Goal: Information Seeking & Learning: Learn about a topic

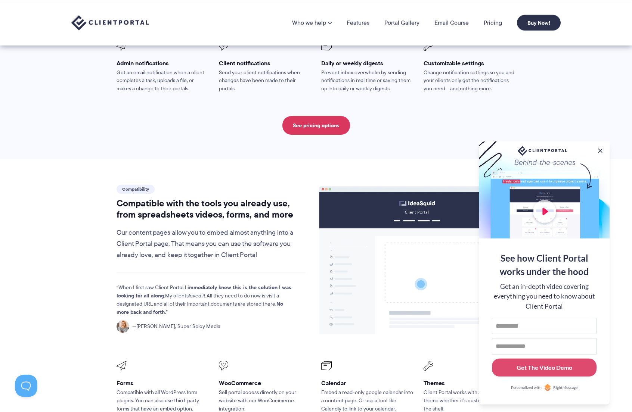
scroll to position [697, 0]
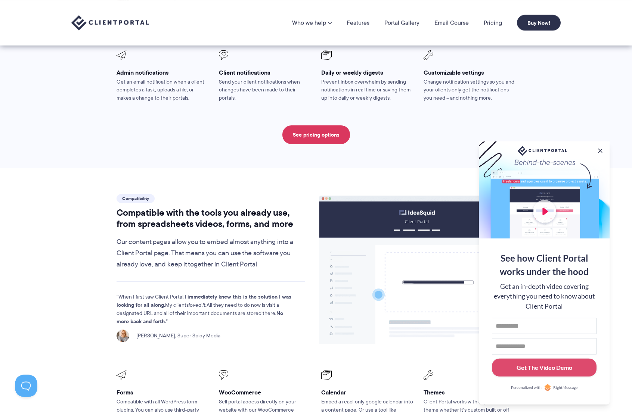
click at [70, 219] on section "Compatibility Compatible with the tools you already use, from spreadsheets vide…" at bounding box center [316, 359] width 632 height 382
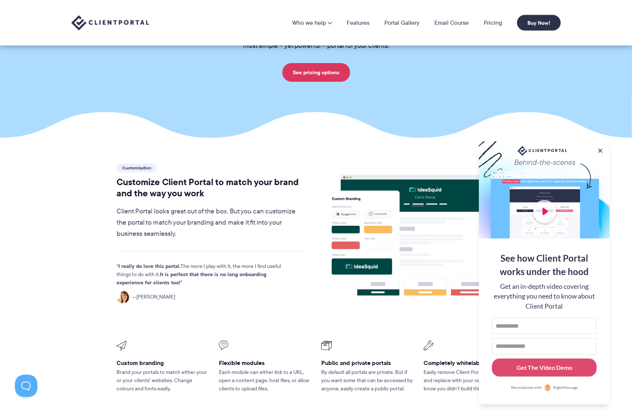
scroll to position [0, 0]
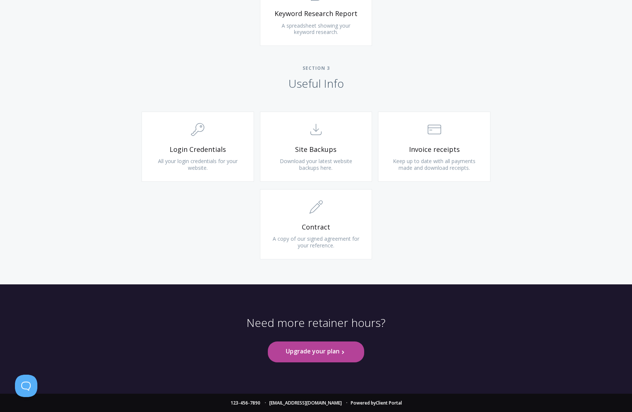
scroll to position [650, 0]
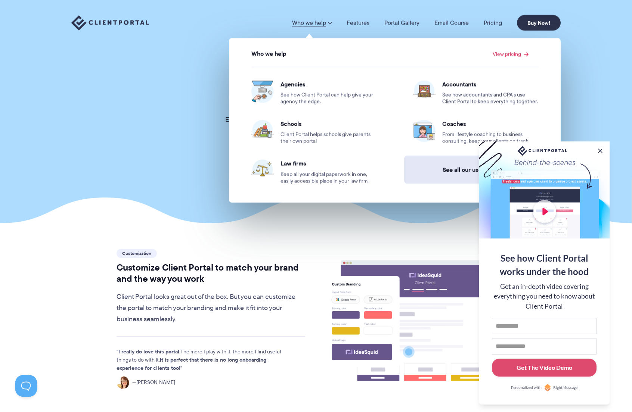
click at [455, 174] on link "See all our use cases →" at bounding box center [475, 170] width 143 height 28
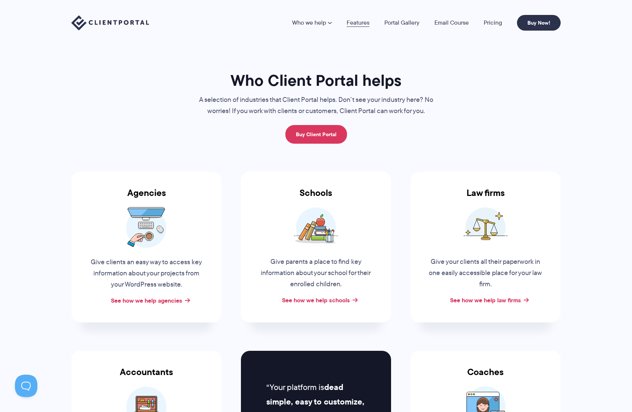
click at [361, 25] on link "Features" at bounding box center [357, 23] width 23 height 6
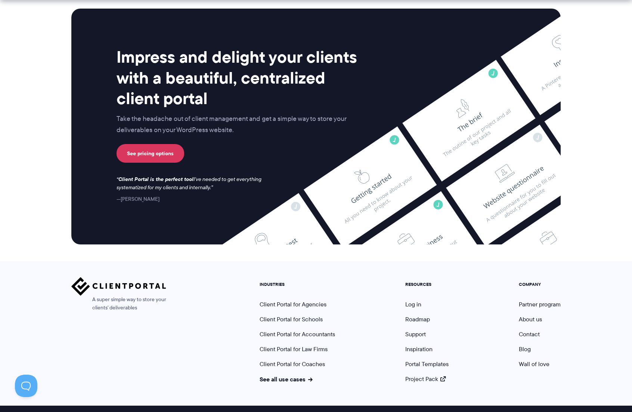
scroll to position [1900, 0]
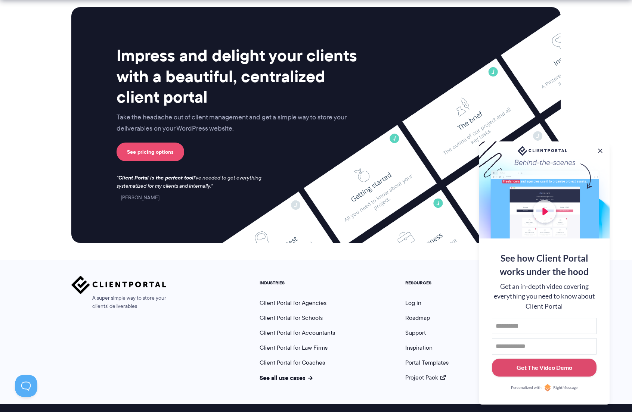
click at [145, 149] on link "See pricing options" at bounding box center [150, 152] width 68 height 19
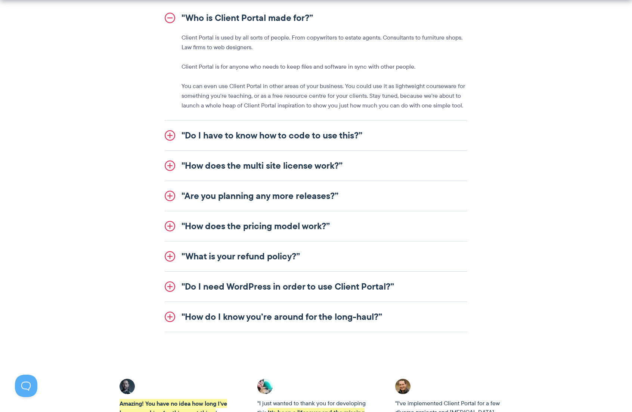
scroll to position [886, 0]
click at [200, 224] on link ""How does the pricing model work?”" at bounding box center [316, 226] width 302 height 30
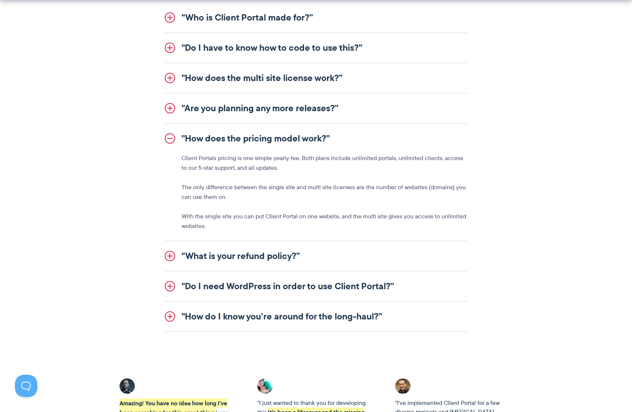
click at [228, 291] on link ""Do I need WordPress in order to use Client Portal?”" at bounding box center [316, 286] width 302 height 30
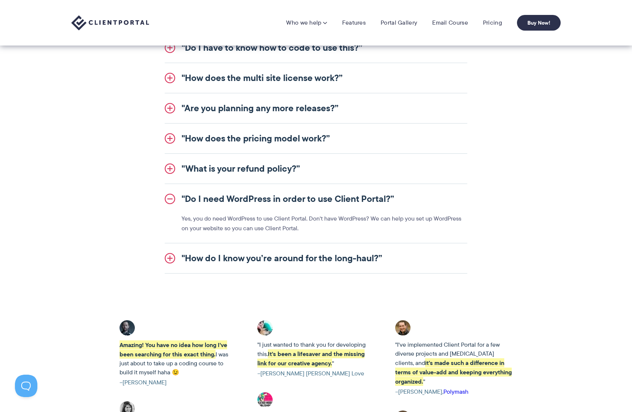
scroll to position [0, 0]
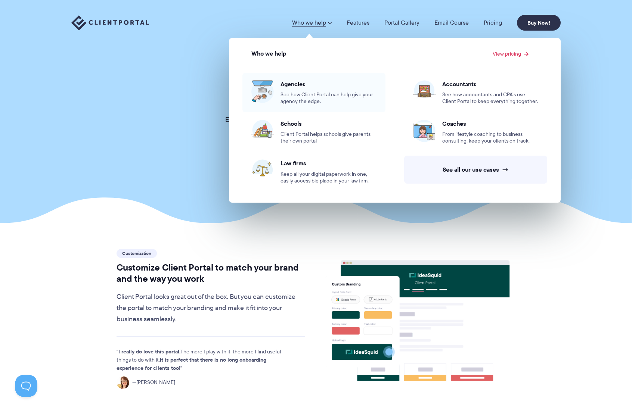
click at [297, 83] on span "Agencies" at bounding box center [328, 83] width 96 height 7
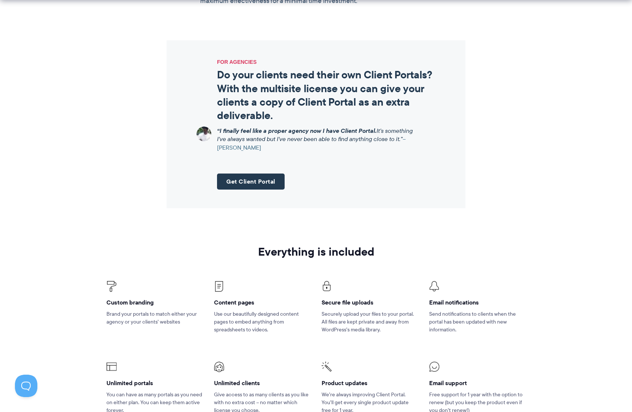
scroll to position [888, 0]
click at [254, 189] on link "Get Client Portal" at bounding box center [251, 181] width 68 height 16
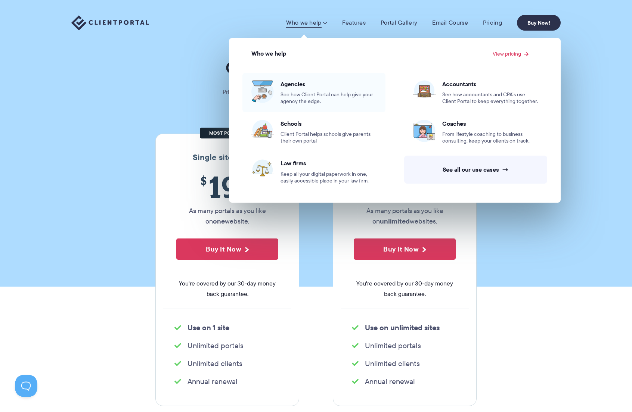
click at [299, 83] on span "Agencies" at bounding box center [328, 83] width 96 height 7
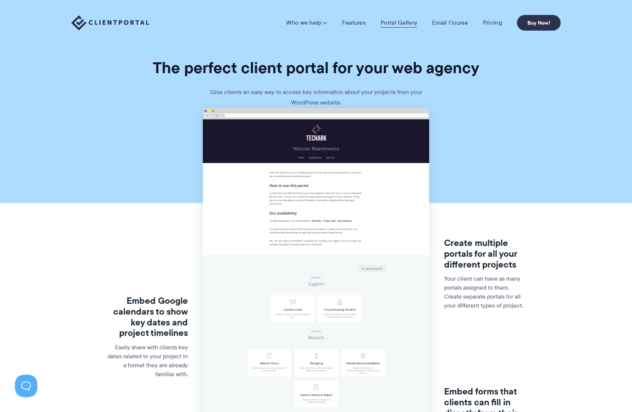
click at [401, 23] on link "Portal Gallery" at bounding box center [398, 22] width 37 height 7
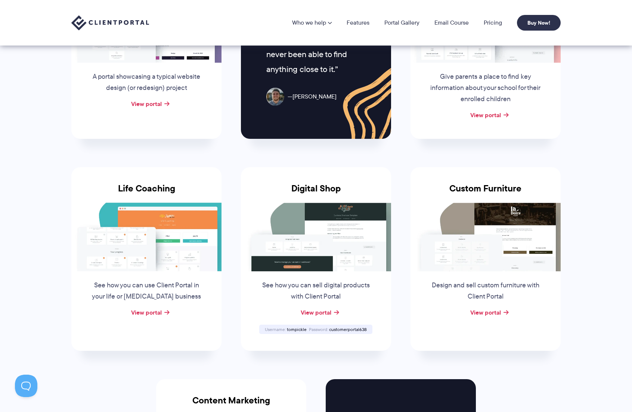
scroll to position [375, 0]
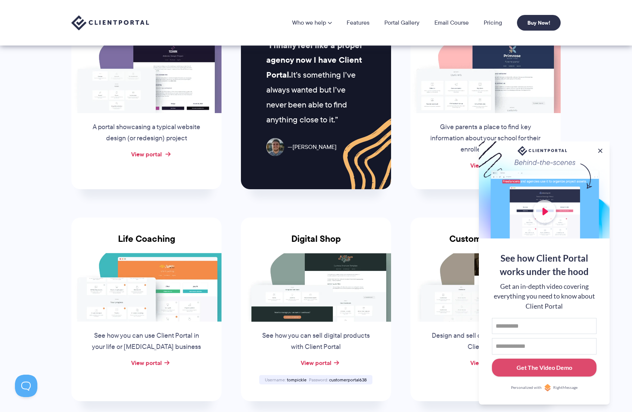
click at [152, 155] on link "View portal" at bounding box center [146, 154] width 31 height 9
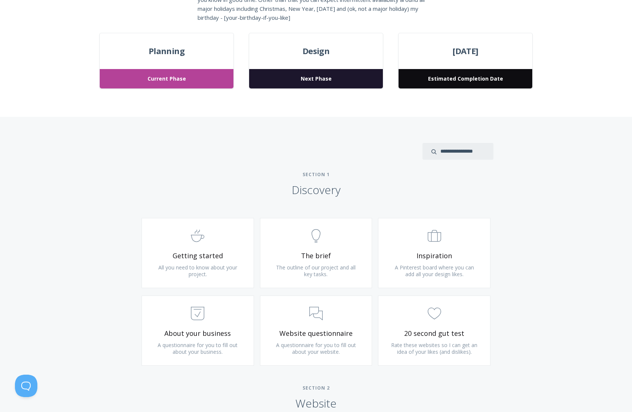
scroll to position [288, 0]
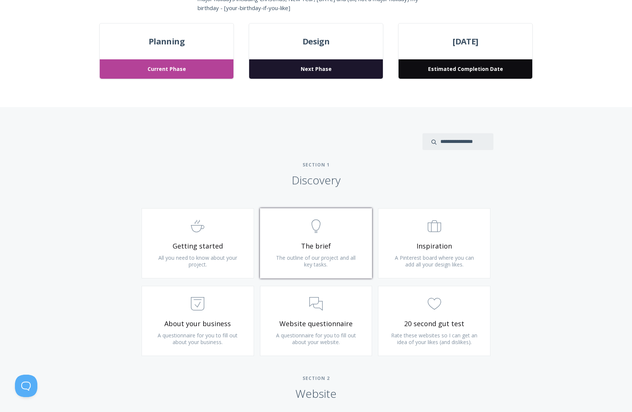
click at [306, 245] on span "The brief" at bounding box center [315, 246] width 89 height 9
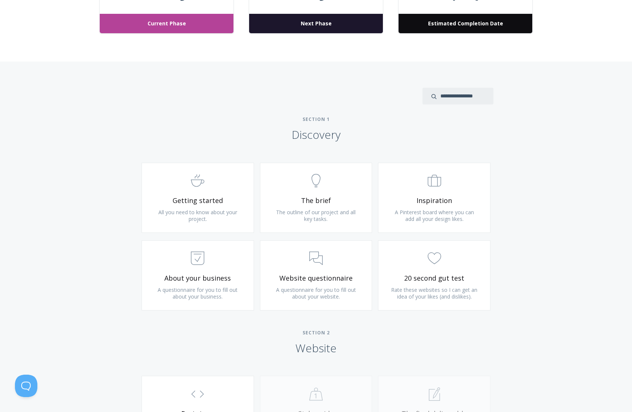
scroll to position [337, 0]
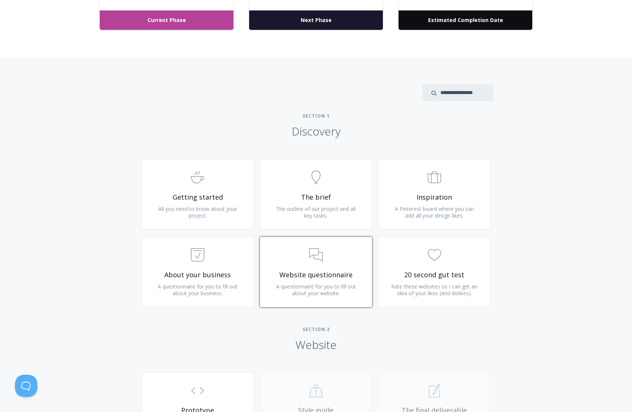
click at [311, 252] on icon ".st0{fill:none;stroke:#000000;stroke-width:2;stroke-miterlimit:10;} 3. Communic…" at bounding box center [315, 254] width 13 height 13
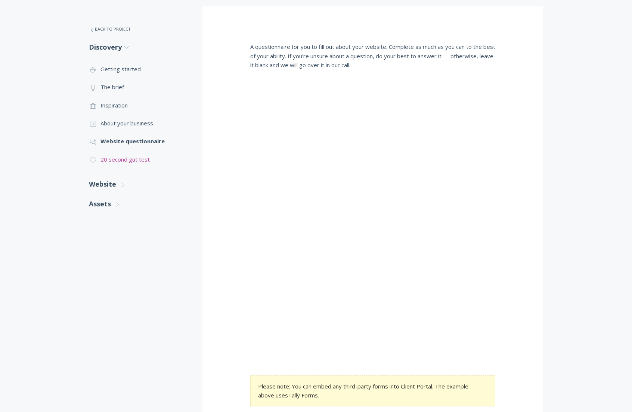
click at [115, 162] on link ".cls-1{fill:none;stroke:#000;stroke-miterlimit:10;stroke-width:2px;} 1. General…" at bounding box center [138, 159] width 99 height 18
click at [114, 183] on link "Website .st0{fill:none;stroke:#000000;stroke-width:2;stroke-miterlimit:10;} Unt…" at bounding box center [138, 184] width 99 height 20
click at [121, 203] on link ".st0{fill:none;stroke:#000000;stroke-width:2;stroke-miterlimit:10;} Untitled-16…" at bounding box center [138, 206] width 99 height 18
click at [123, 226] on li ".st0{fill:none;stroke:#000000;stroke-width:2;stroke-miterlimit:10;} Untitled-20…" at bounding box center [138, 224] width 99 height 18
click at [116, 225] on li ".st0{fill:none;stroke:#000000;stroke-width:2;stroke-miterlimit:10;} Untitled-20…" at bounding box center [138, 224] width 99 height 18
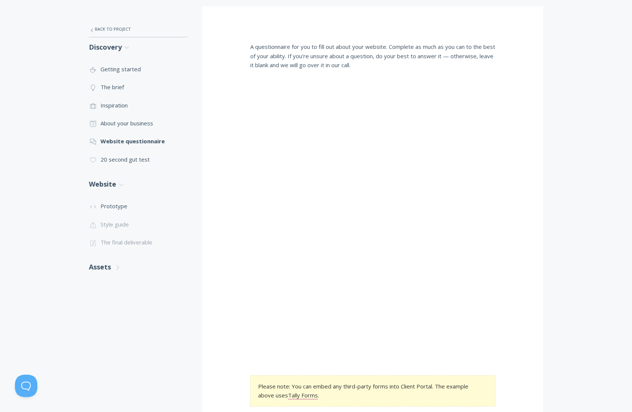
click at [112, 227] on li ".st0{fill:none;stroke:#000000;stroke-width:2;stroke-miterlimit:10;} Untitled-20…" at bounding box center [138, 224] width 99 height 18
click at [110, 244] on li ".st0{fill:none;stroke:#000000;stroke-width:2;stroke-miterlimit:10;} 1. General …" at bounding box center [138, 242] width 99 height 18
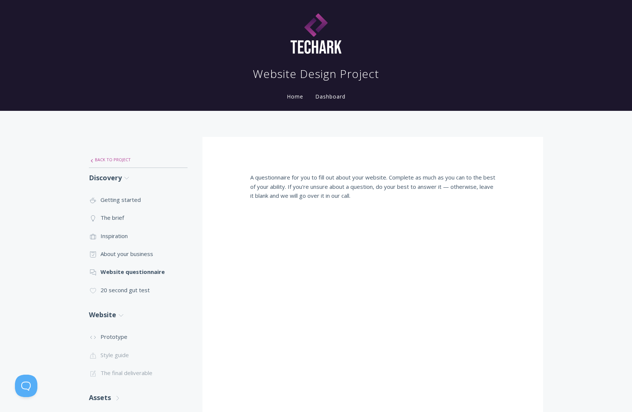
click at [117, 162] on link ".st0{fill:none;stroke:#000000;stroke-width:2;stroke-miterlimit:10;} Untitled-27…" at bounding box center [138, 160] width 99 height 16
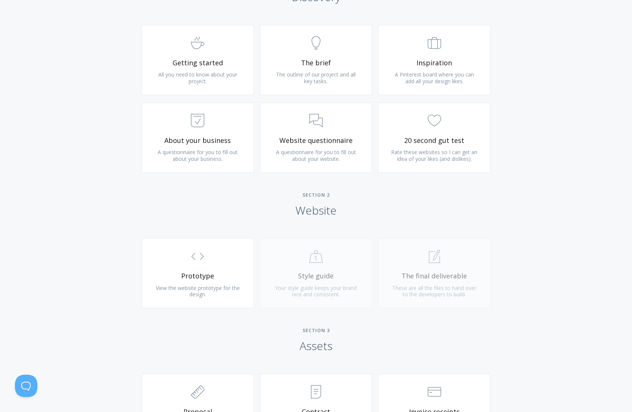
scroll to position [477, 0]
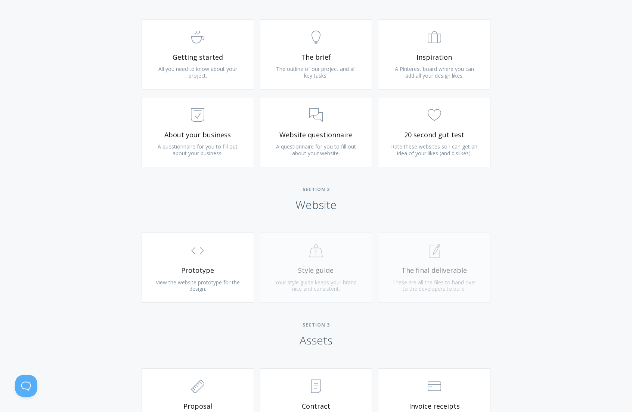
click at [313, 252] on div ".st0{fill:none;stroke:#000000;stroke-width:2;stroke-miterlimit:10;} Untitled-20…" at bounding box center [316, 272] width 118 height 78
click at [417, 255] on div ".st0{fill:none;stroke:#000000;stroke-width:2;stroke-miterlimit:10;} 1. General …" at bounding box center [434, 272] width 118 height 78
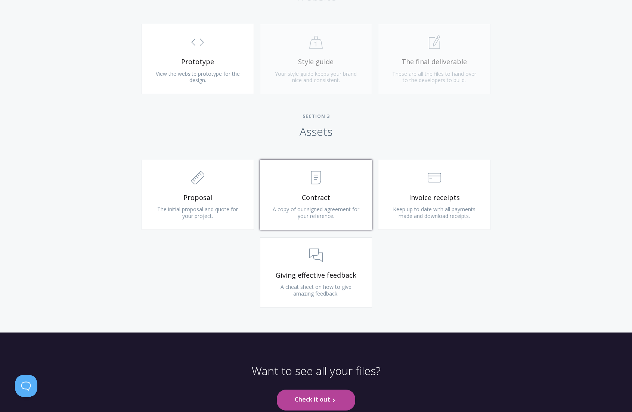
scroll to position [687, 0]
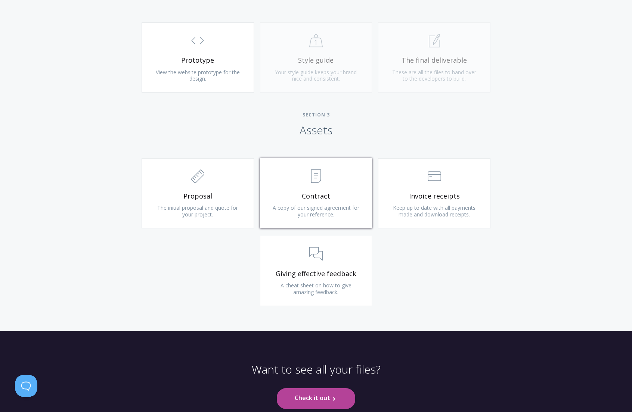
click at [310, 184] on span ".st0{fill:none;stroke:#000000;stroke-width:2;stroke-miterlimit:10;} Untitled-15" at bounding box center [315, 176] width 89 height 23
click at [233, 242] on div ".st0{fill:none;stroke:#000000;stroke-width:2;stroke-miterlimit:10;} 2. Design -…" at bounding box center [316, 235] width 382 height 155
click at [316, 215] on span "A copy of our signed agreement for your reference." at bounding box center [315, 211] width 87 height 14
